Goal: Transaction & Acquisition: Register for event/course

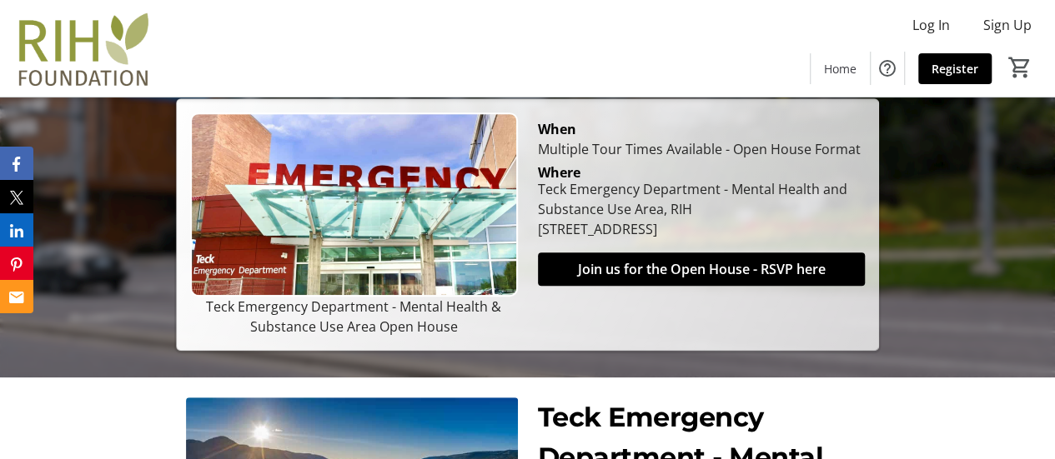
scroll to position [377, 0]
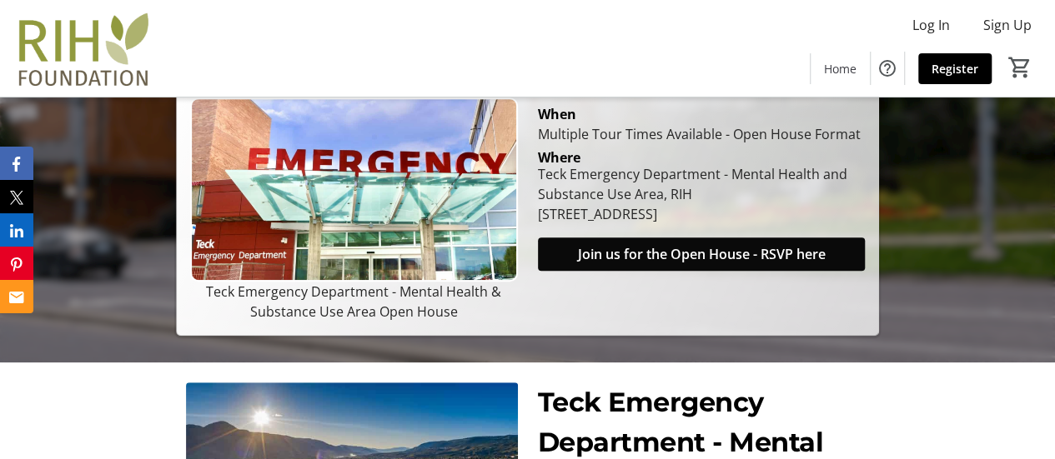
click at [721, 252] on span "Join us for the Open House - RSVP here" at bounding box center [701, 254] width 248 height 20
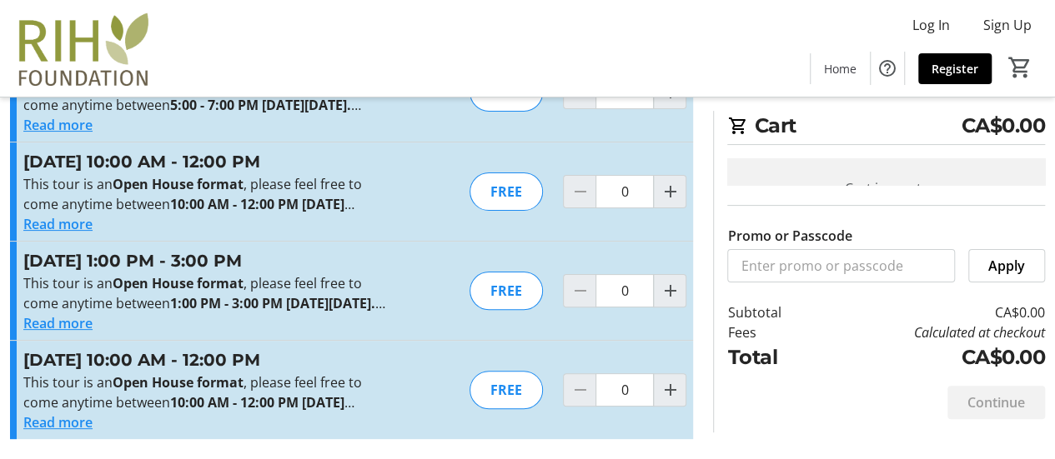
scroll to position [168, 0]
click at [665, 281] on mat-icon "Increment by one" at bounding box center [670, 291] width 20 height 20
type input "1"
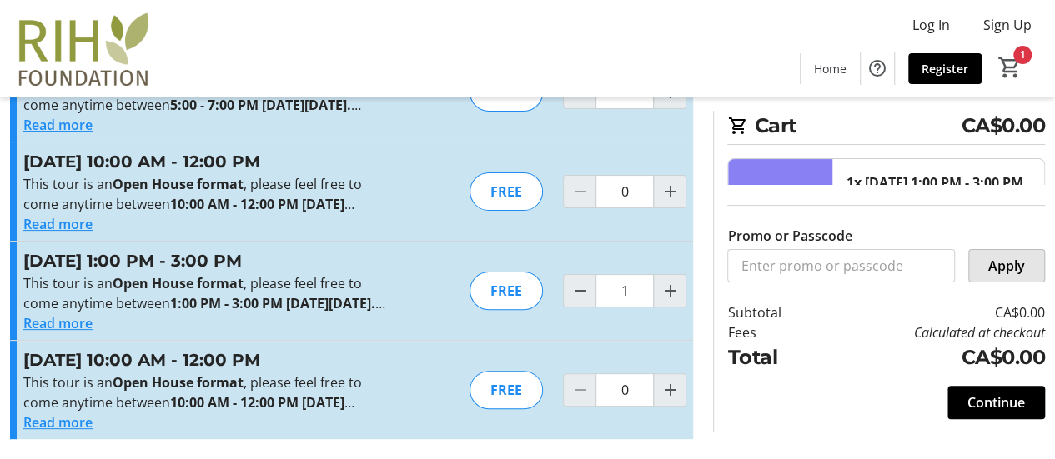
drag, startPoint x: 1004, startPoint y: 273, endPoint x: 839, endPoint y: 404, distance: 211.2
click at [839, 404] on div "Cart CA$0.00 1x [DATE] 1:00 PM - 3:00 PM $0.00 1 Remove Promo or Passcode Apply…" at bounding box center [879, 272] width 332 height 322
click at [987, 406] on span "Continue" at bounding box center [996, 403] width 58 height 20
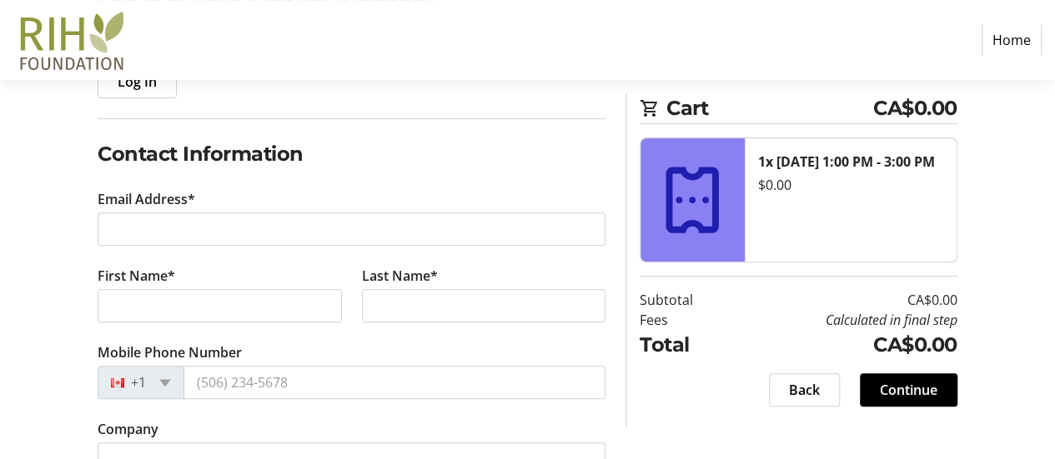
scroll to position [231, 0]
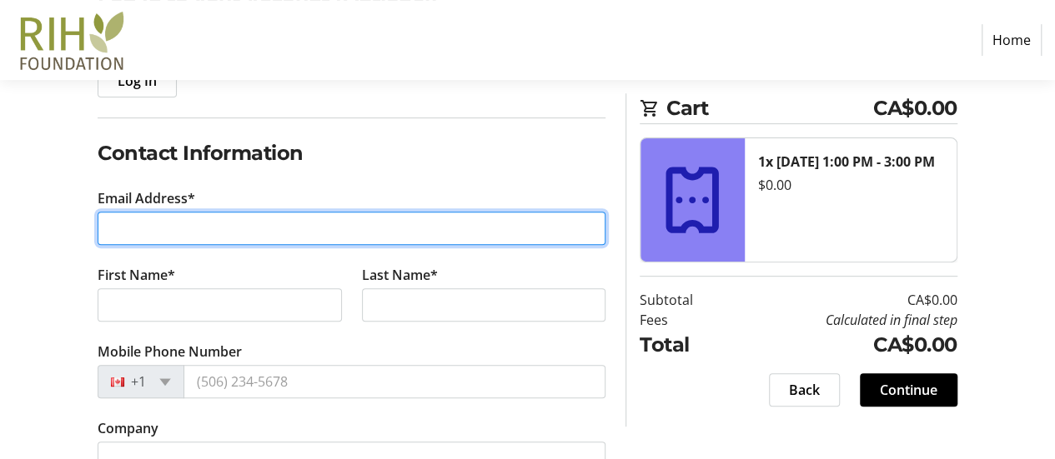
click at [391, 229] on input "Email Address*" at bounding box center [352, 228] width 508 height 33
type input "[EMAIL_ADDRESS][DOMAIN_NAME]"
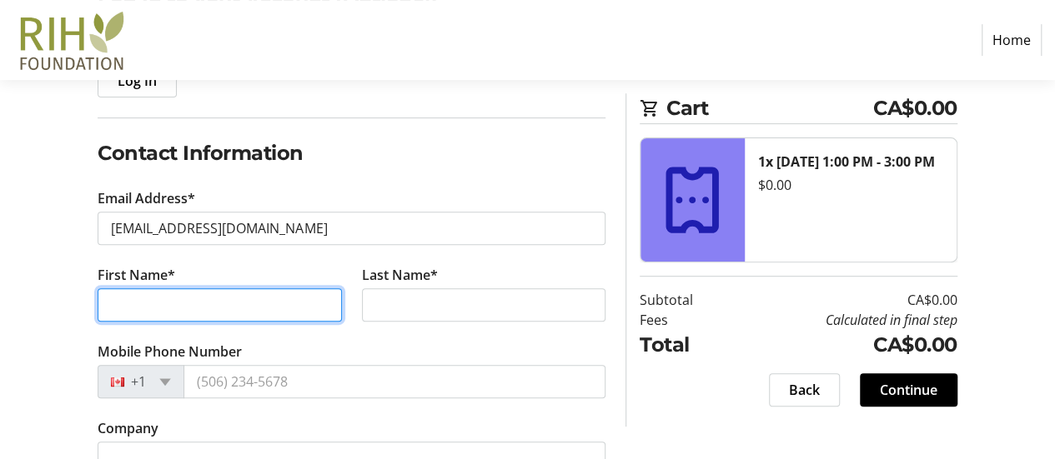
click at [286, 303] on input "First Name*" at bounding box center [220, 305] width 244 height 33
type input "[PERSON_NAME]"
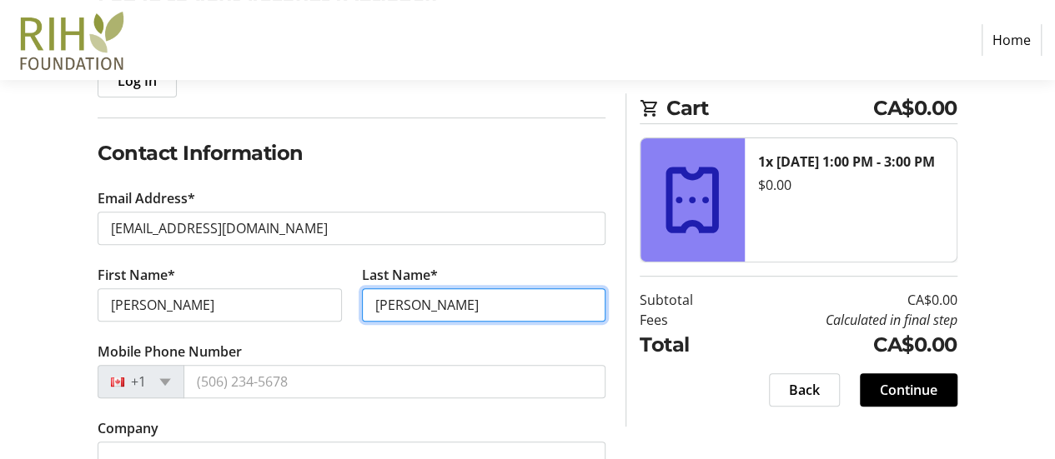
type input "[PERSON_NAME]"
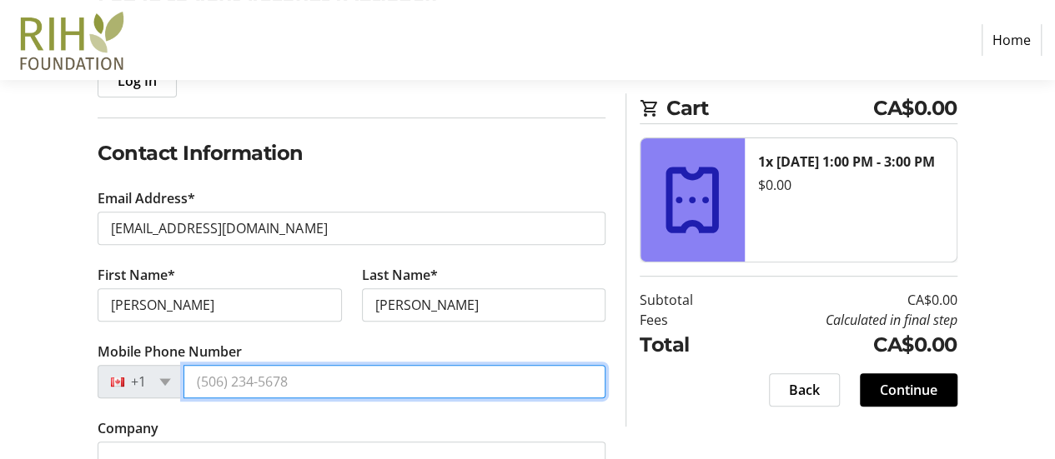
click at [310, 386] on input "Mobile Phone Number" at bounding box center [394, 381] width 422 height 33
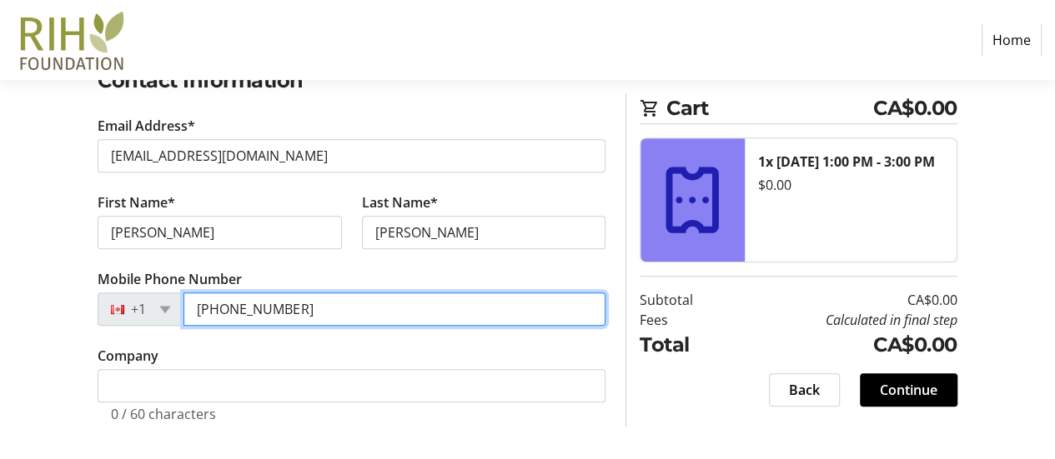
type input "[PHONE_NUMBER]"
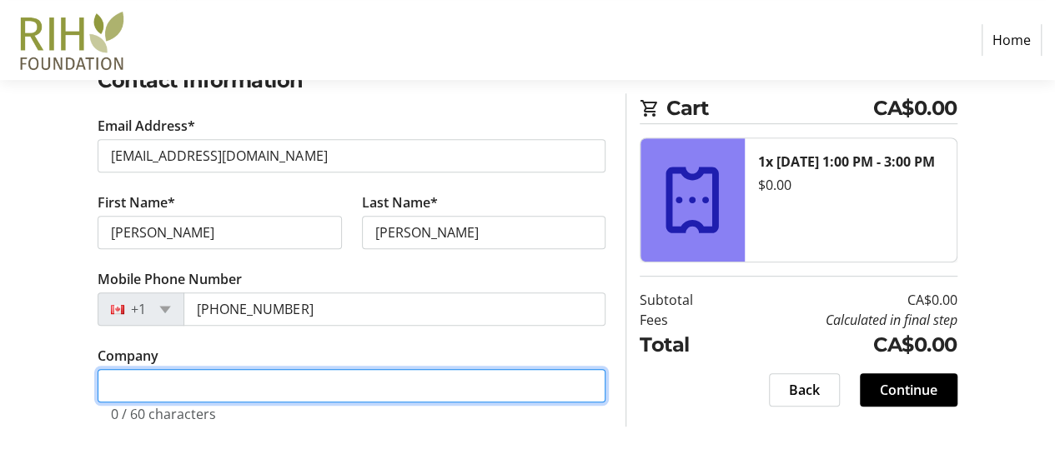
click at [417, 394] on input "Company" at bounding box center [352, 385] width 508 height 33
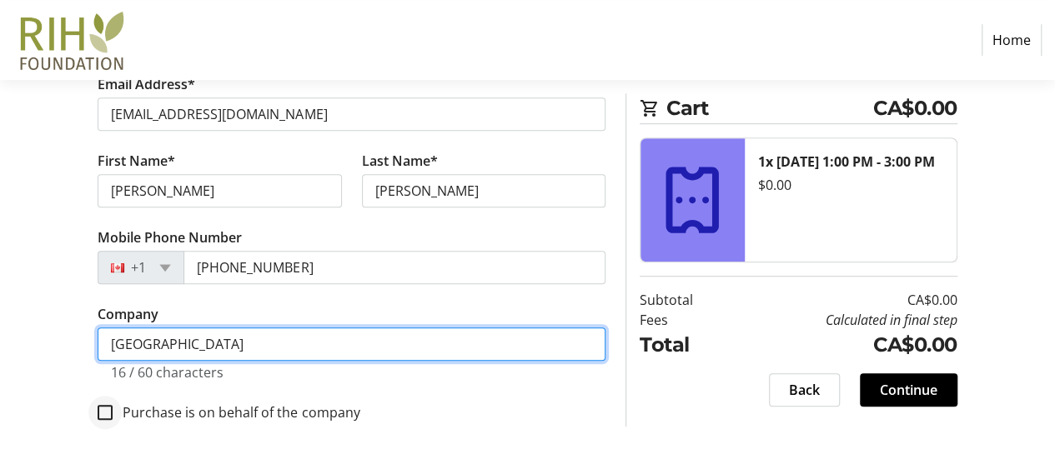
type input "[GEOGRAPHIC_DATA]"
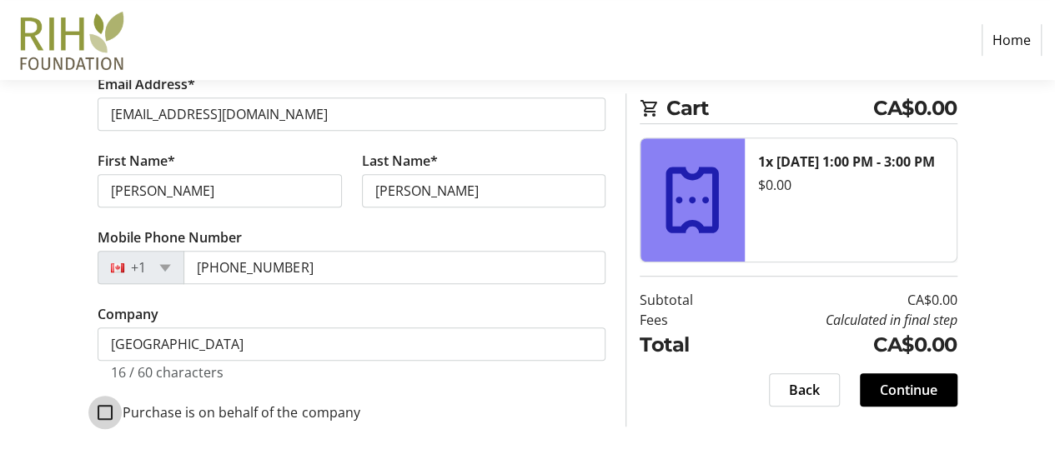
click at [103, 405] on input "Purchase is on behalf of the company" at bounding box center [105, 412] width 15 height 15
checkbox input "true"
click at [919, 384] on span "Continue" at bounding box center [909, 390] width 58 height 20
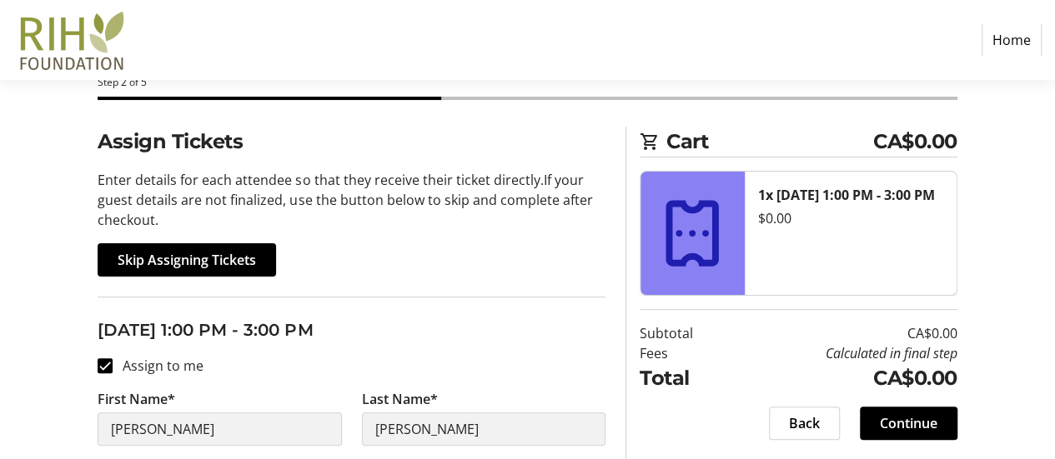
scroll to position [100, 0]
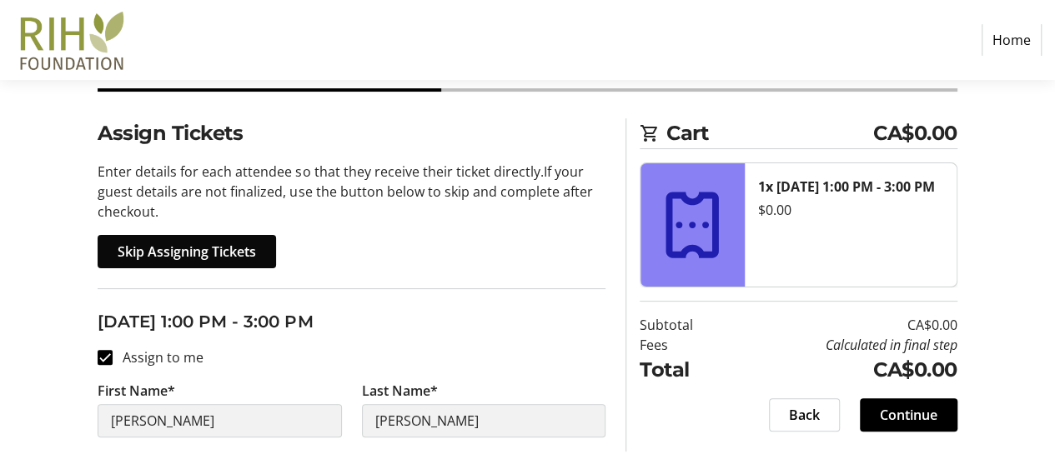
click at [183, 249] on span "Skip Assigning Tickets" at bounding box center [187, 252] width 138 height 20
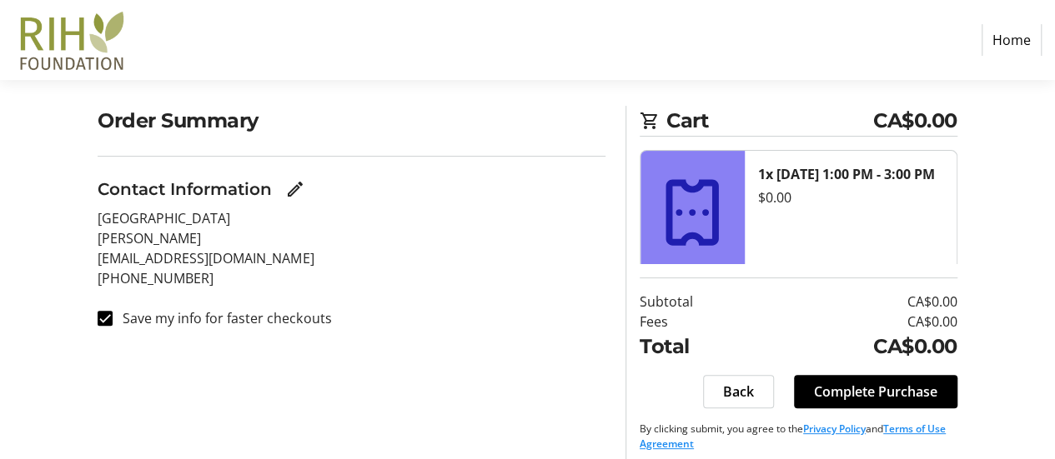
scroll to position [125, 0]
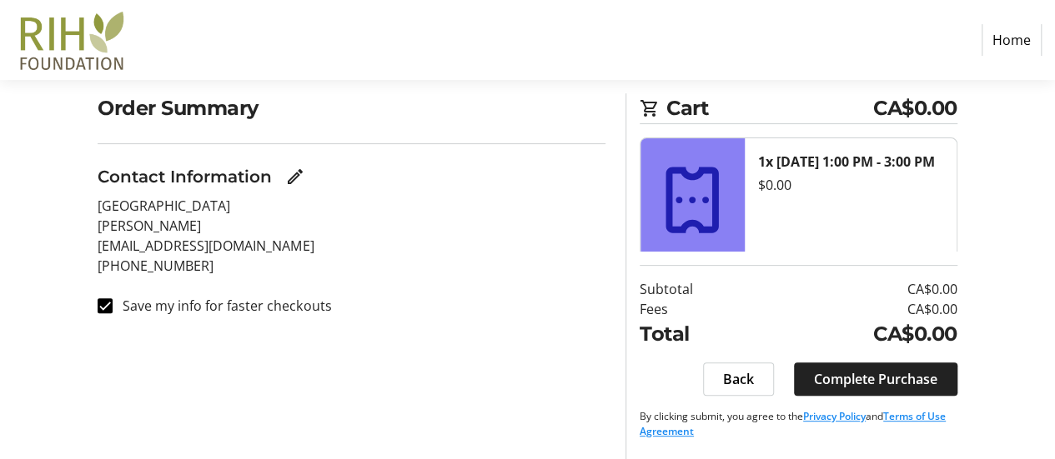
click at [902, 376] on span "Complete Purchase" at bounding box center [875, 379] width 123 height 20
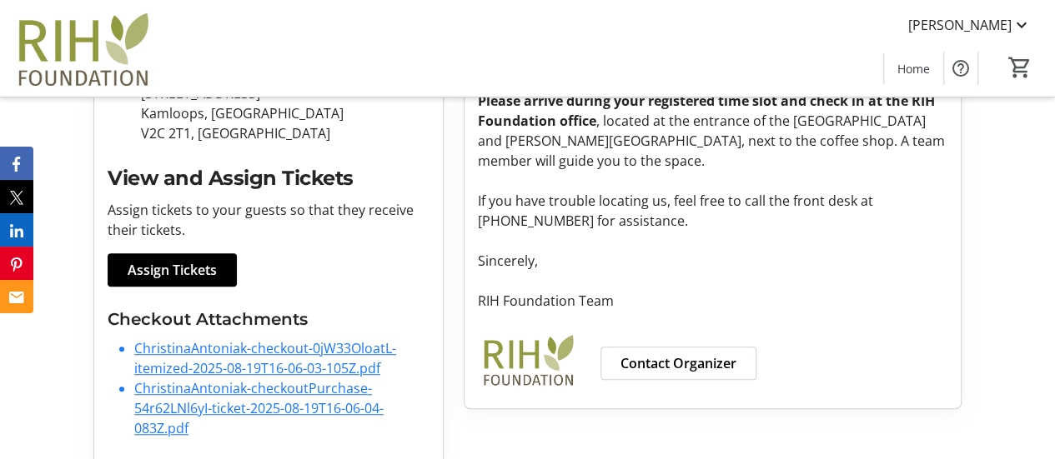
scroll to position [455, 0]
